Goal: Check status: Check status

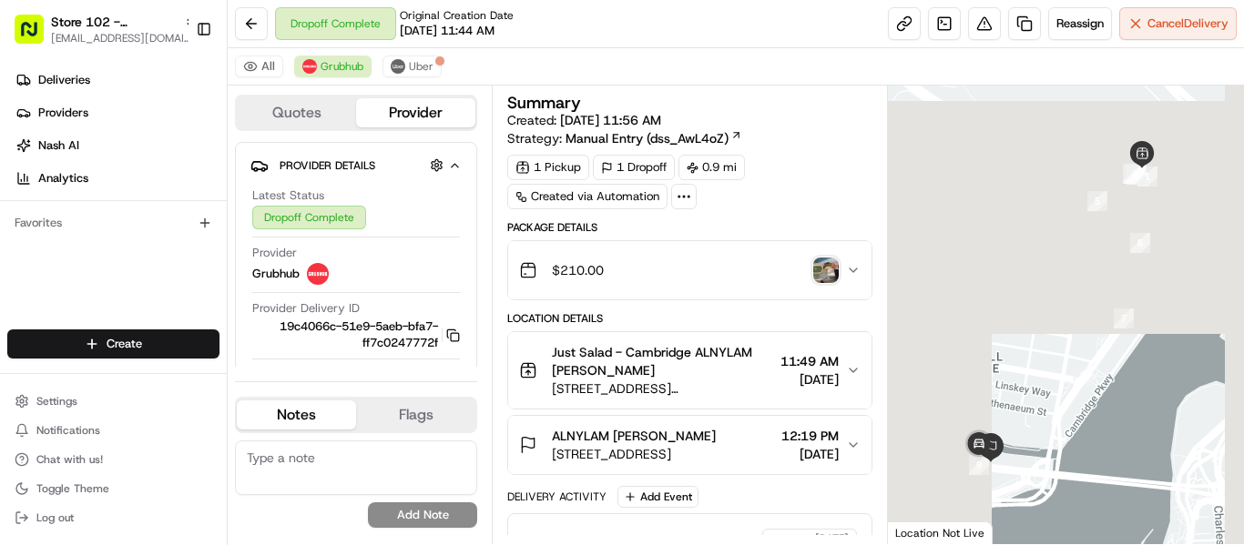
click at [71, 35] on span "[EMAIL_ADDRESS][DOMAIN_NAME]" at bounding box center [124, 38] width 146 height 15
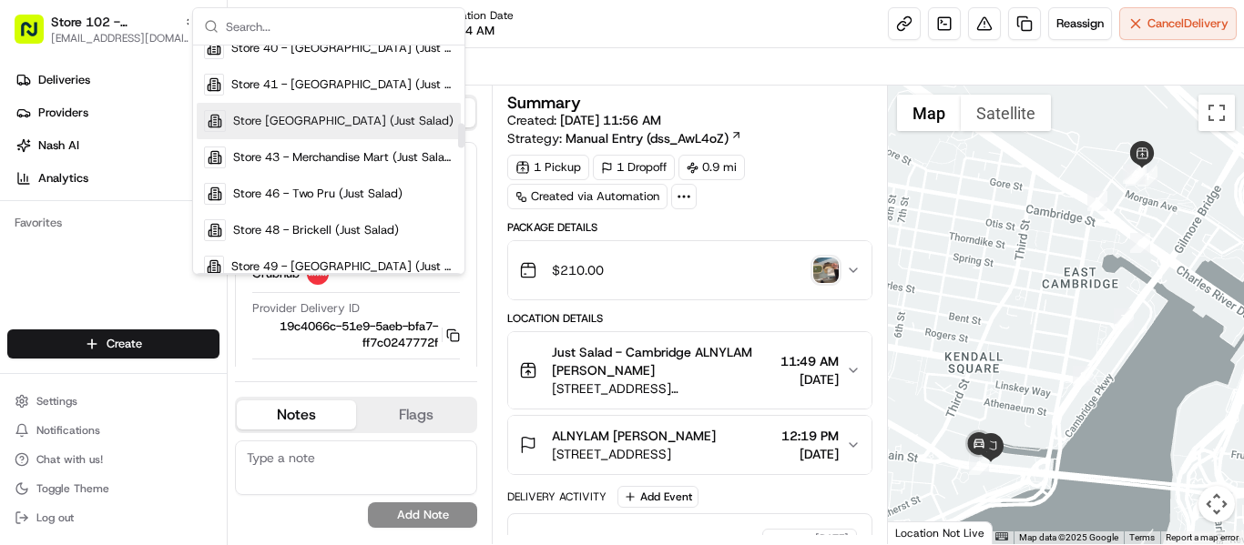
scroll to position [728, 0]
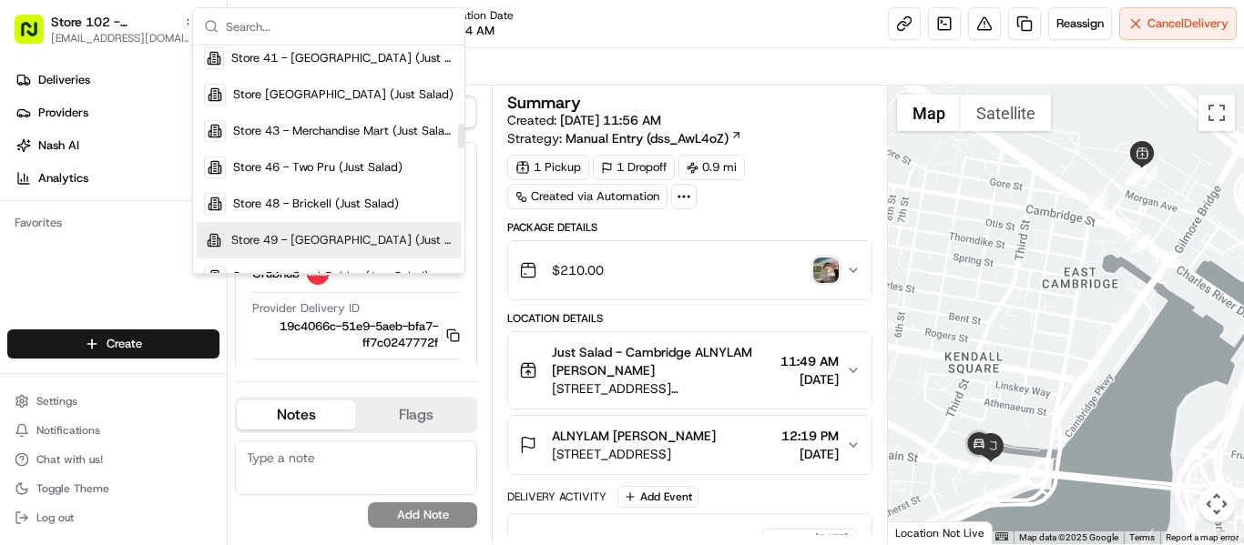
click at [300, 242] on span "Store 49 - [GEOGRAPHIC_DATA] (Just Salad)" at bounding box center [342, 240] width 222 height 16
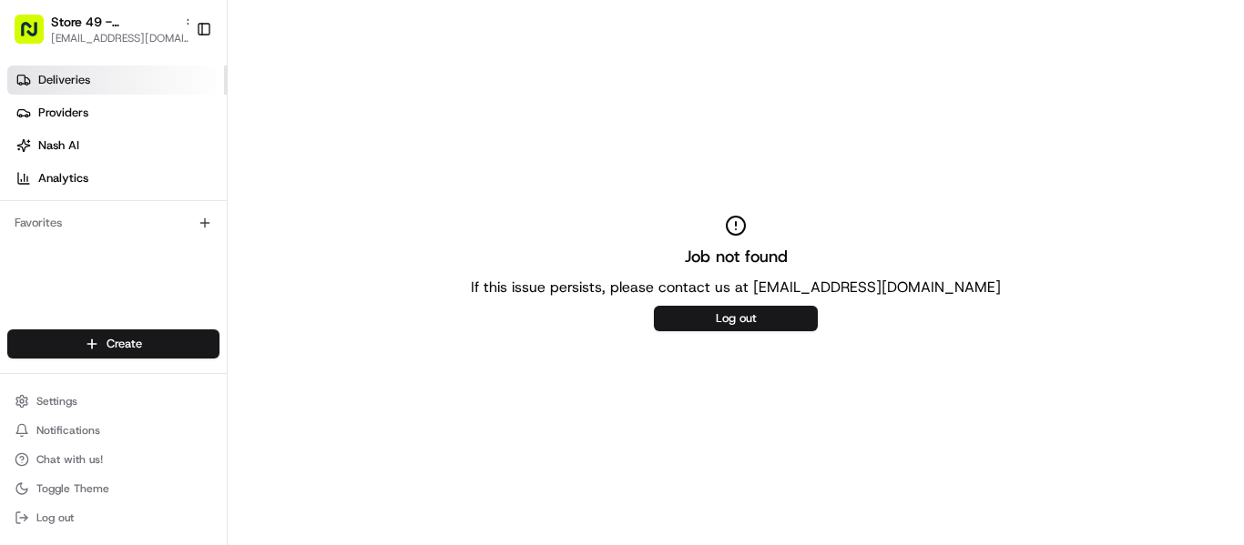
click at [85, 73] on span "Deliveries" at bounding box center [64, 80] width 52 height 16
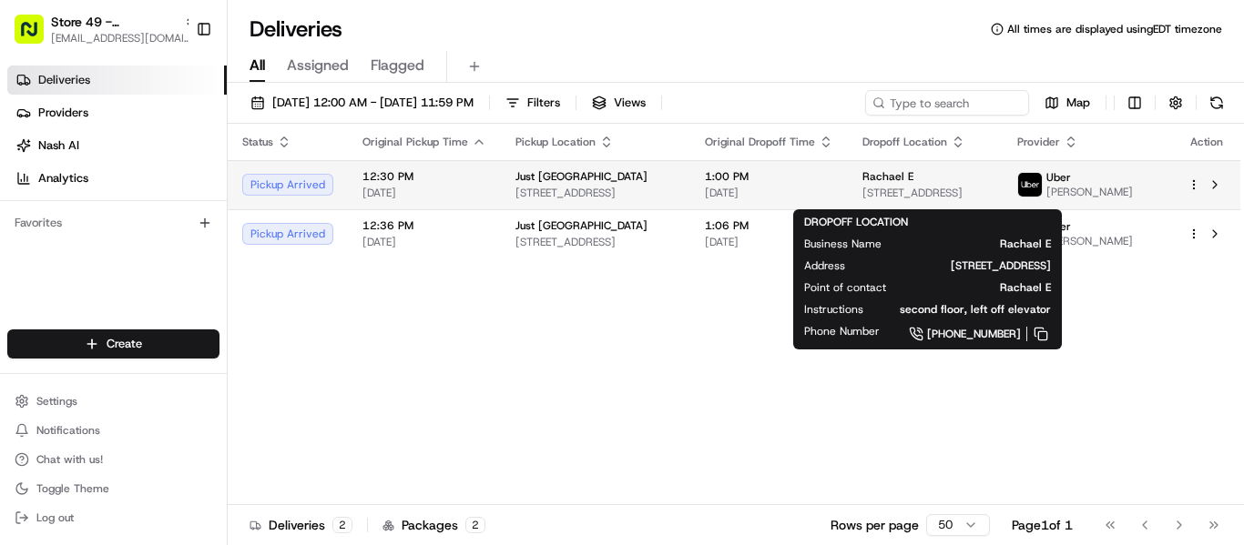
click at [899, 190] on span "[STREET_ADDRESS]" at bounding box center [925, 193] width 126 height 15
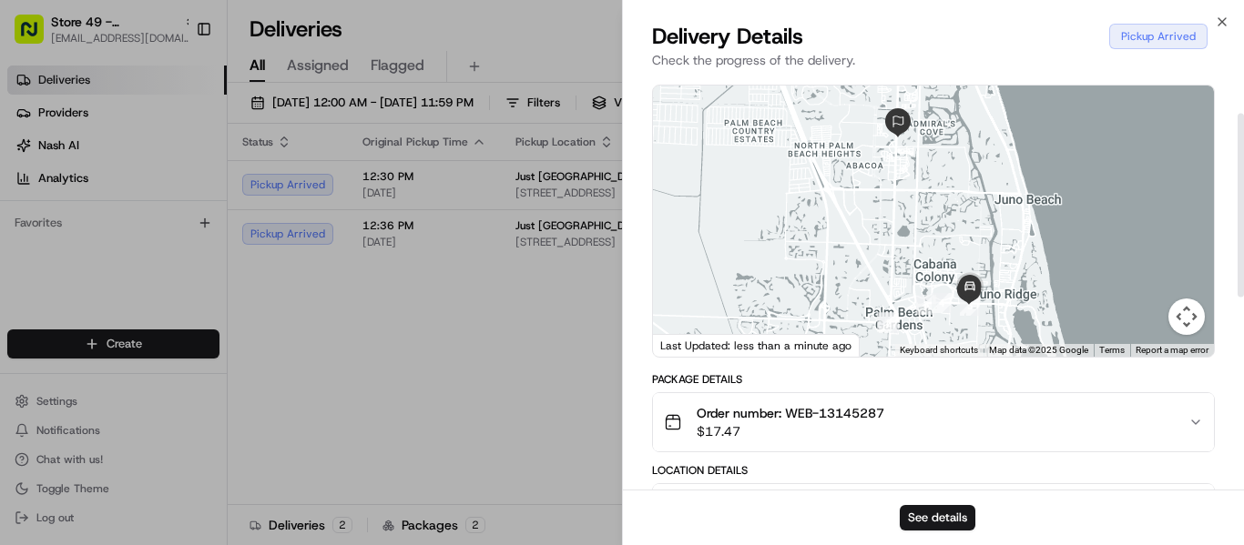
scroll to position [91, 0]
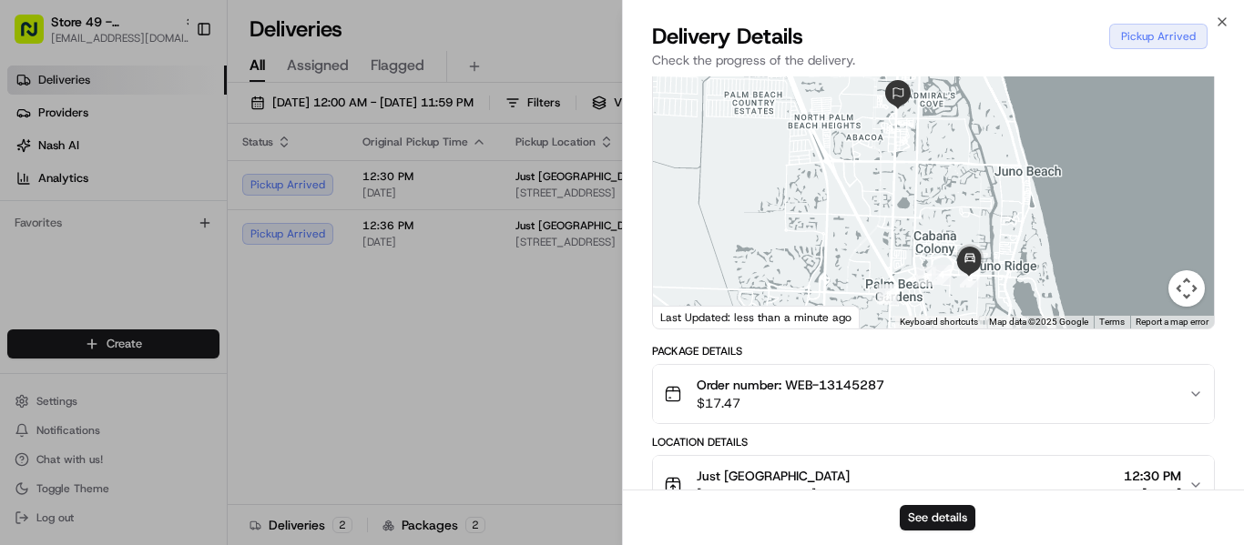
click at [945, 504] on div "See details" at bounding box center [933, 518] width 621 height 56
click at [950, 515] on button "See details" at bounding box center [937, 517] width 76 height 25
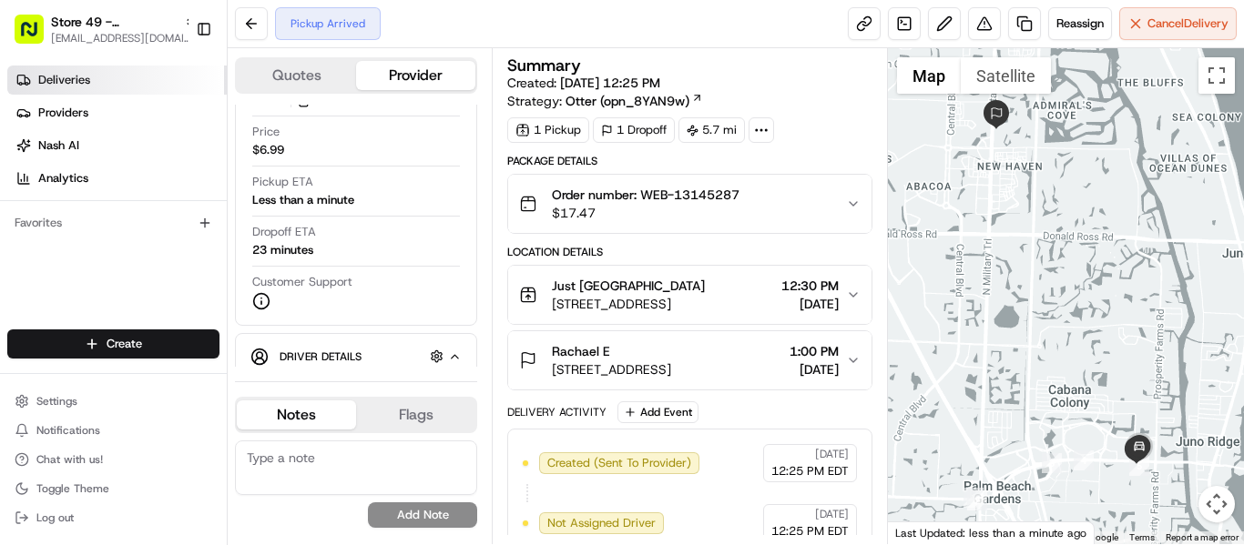
click at [93, 85] on link "Deliveries" at bounding box center [116, 80] width 219 height 29
